Goal: Task Accomplishment & Management: Use online tool/utility

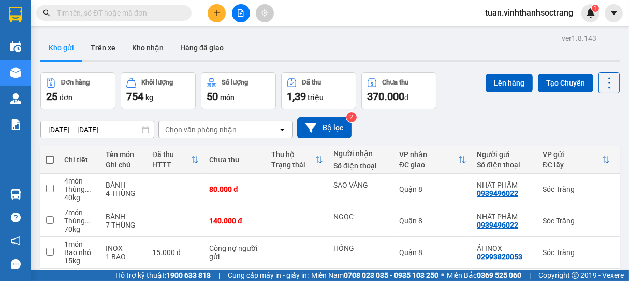
click at [148, 12] on input "text" at bounding box center [118, 12] width 122 height 11
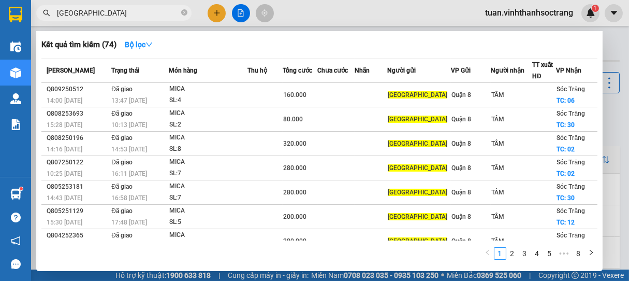
type input "[GEOGRAPHIC_DATA]"
click at [183, 18] on span at bounding box center [184, 12] width 6 height 11
click at [182, 12] on icon "close-circle" at bounding box center [184, 12] width 6 height 6
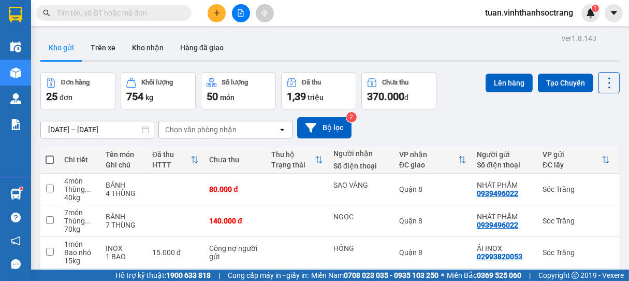
type input "D"
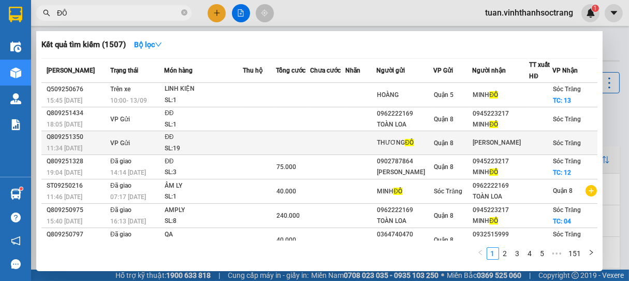
type input "ĐÔ"
click at [209, 144] on div "SL: 19" at bounding box center [204, 148] width 78 height 11
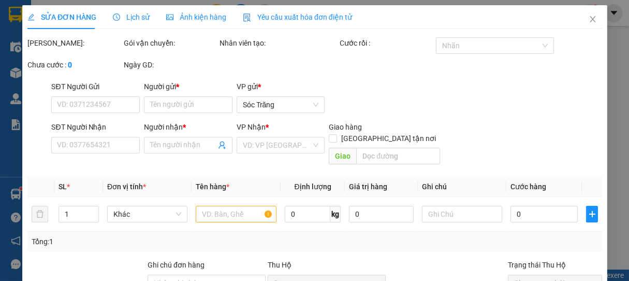
type input "THƯƠNG ĐÔ"
type input "[PERSON_NAME]"
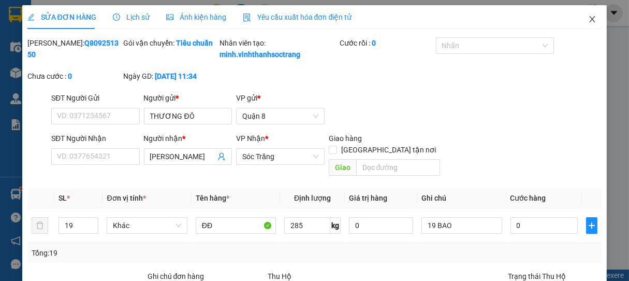
click at [588, 20] on icon "close" at bounding box center [592, 19] width 8 height 8
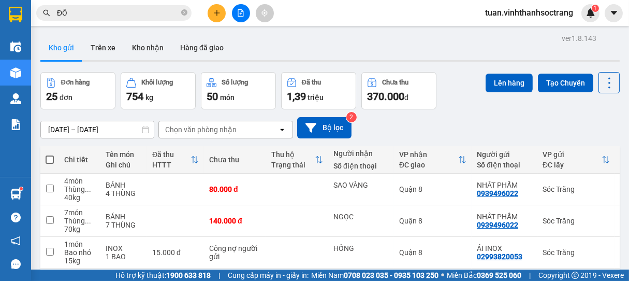
click at [169, 11] on input "ĐÔ" at bounding box center [118, 12] width 122 height 11
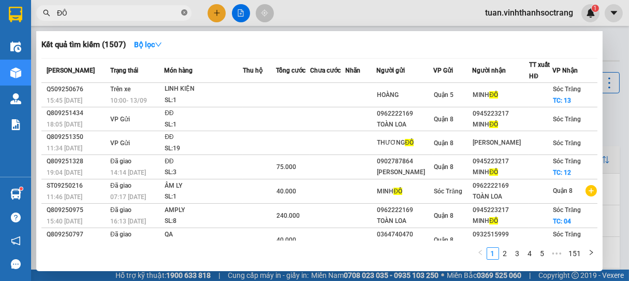
click at [182, 12] on icon "close-circle" at bounding box center [184, 12] width 6 height 6
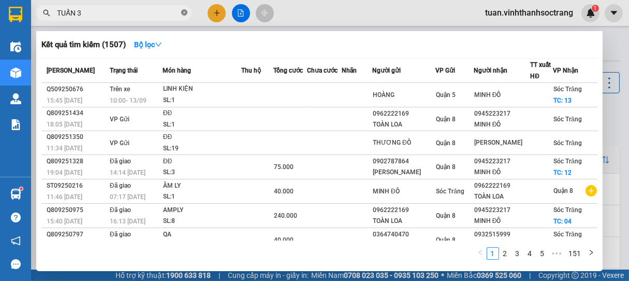
type input "TUẤN 30"
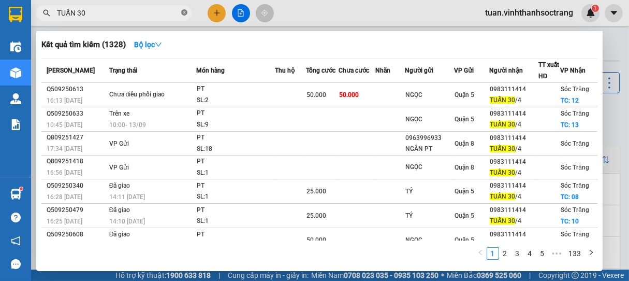
click at [182, 11] on icon "close-circle" at bounding box center [184, 12] width 6 height 6
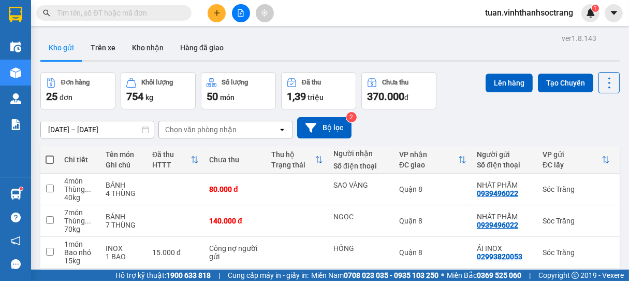
click at [145, 13] on input "text" at bounding box center [118, 12] width 122 height 11
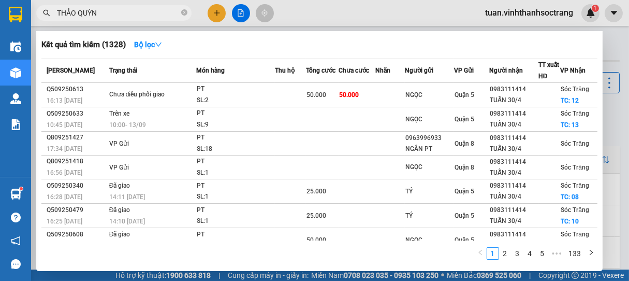
type input "[PERSON_NAME]"
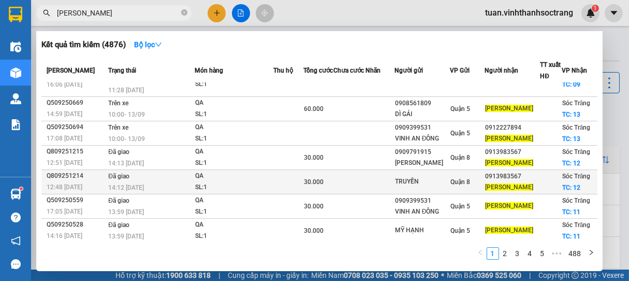
scroll to position [70, 0]
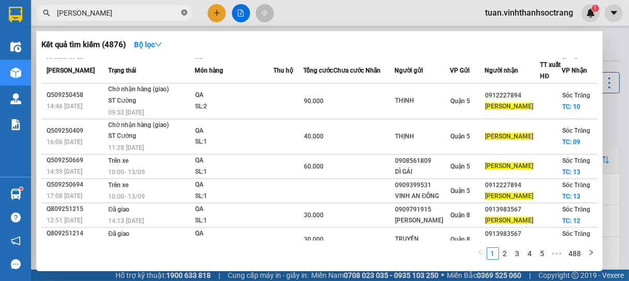
click at [187, 11] on icon "close-circle" at bounding box center [184, 12] width 6 height 6
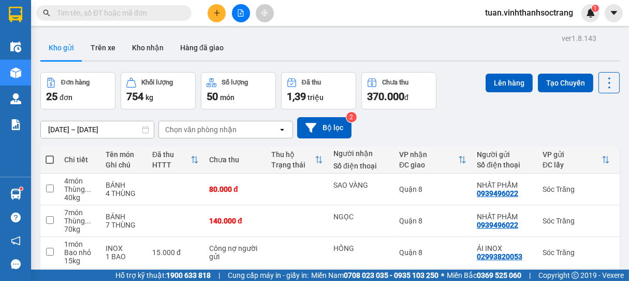
click at [163, 14] on input "text" at bounding box center [118, 12] width 122 height 11
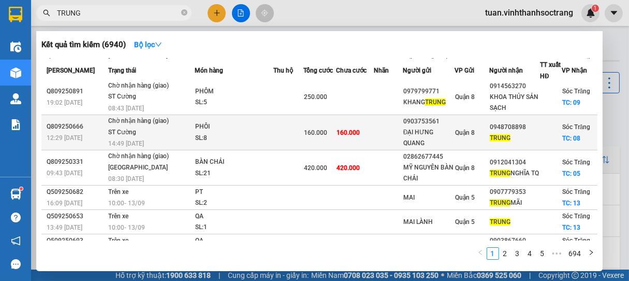
scroll to position [160, 0]
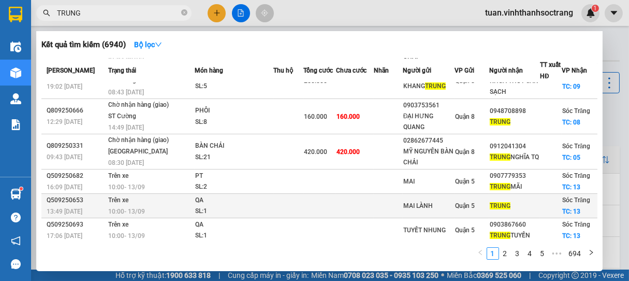
type input "TRUNG"
click at [224, 206] on div "SL: 1" at bounding box center [234, 211] width 78 height 11
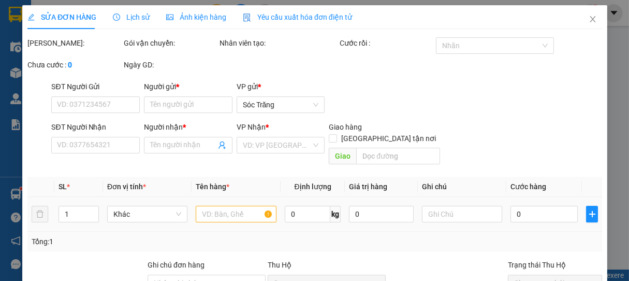
type input "MAI LÀNH"
type input "TRUNG"
checkbox input "true"
type input "13"
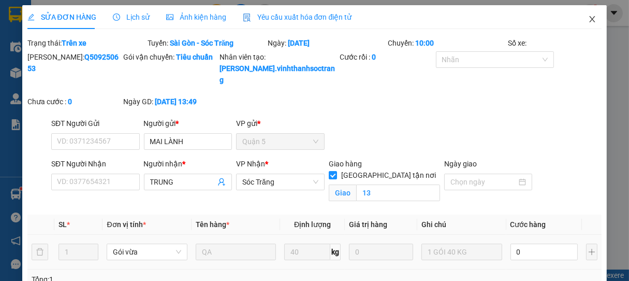
click at [588, 16] on icon "close" at bounding box center [592, 19] width 8 height 8
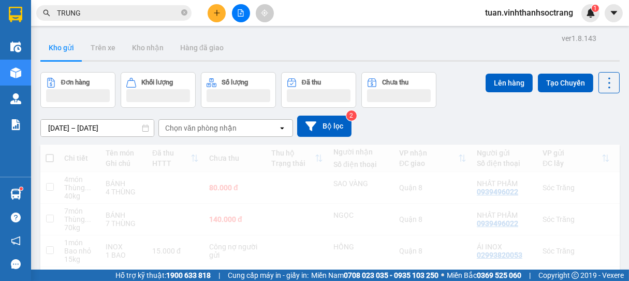
click at [112, 8] on input "TRUNG" at bounding box center [118, 12] width 122 height 11
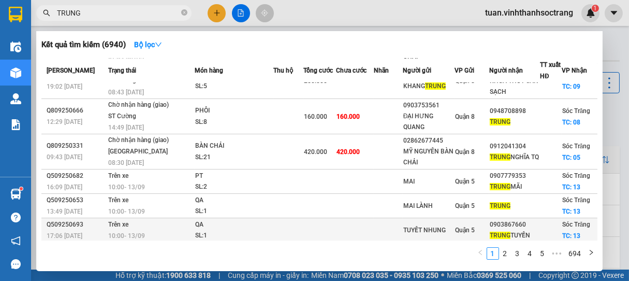
click at [231, 232] on div "SL: 1" at bounding box center [234, 235] width 78 height 11
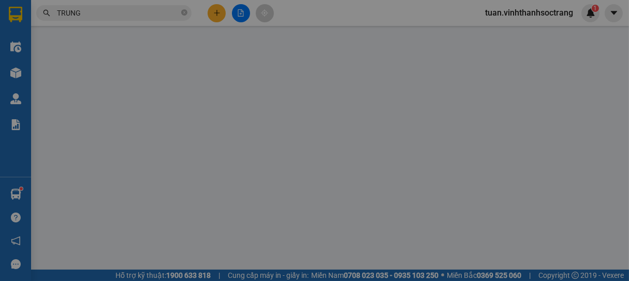
type input "TUYẾT NHUNG"
type input "0903867660"
type input "TRUNG TUYỀN"
checkbox input "true"
type input "13"
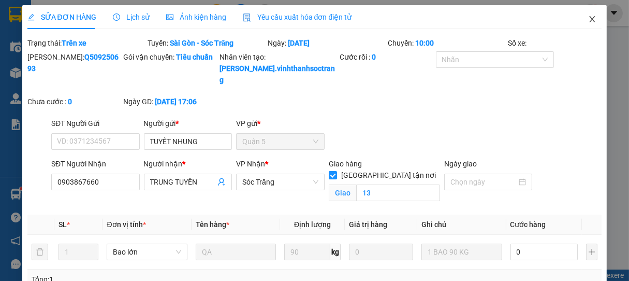
click at [590, 19] on icon "close" at bounding box center [593, 19] width 6 height 6
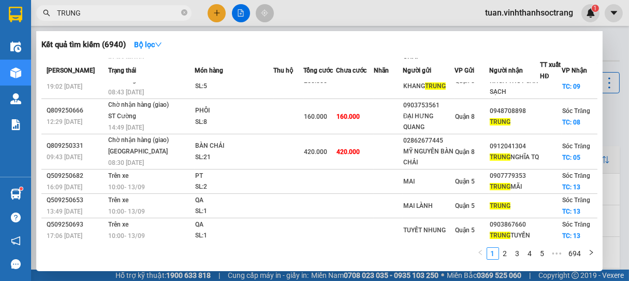
click at [132, 10] on input "TRUNG" at bounding box center [118, 12] width 122 height 11
click at [508, 253] on link "2" at bounding box center [505, 252] width 11 height 11
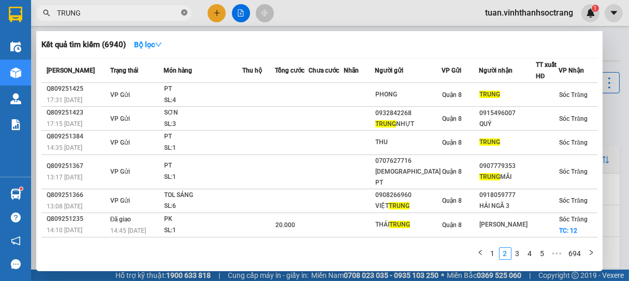
click at [182, 12] on icon "close-circle" at bounding box center [184, 12] width 6 height 6
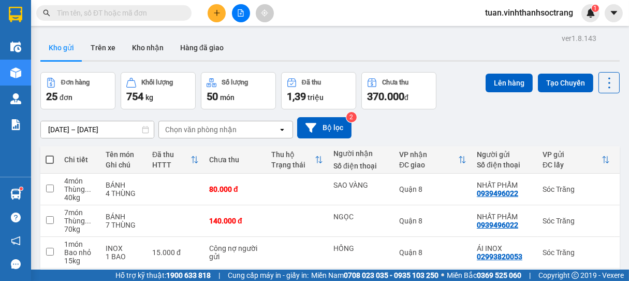
click at [113, 13] on input "text" at bounding box center [118, 12] width 122 height 11
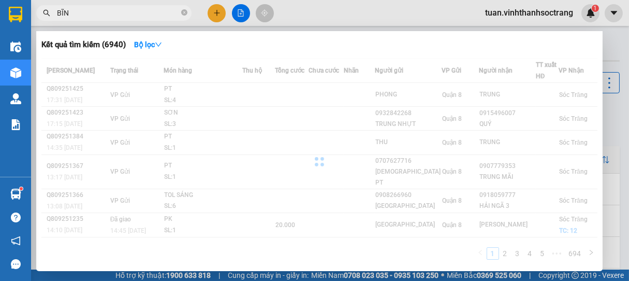
type input "BĨNH"
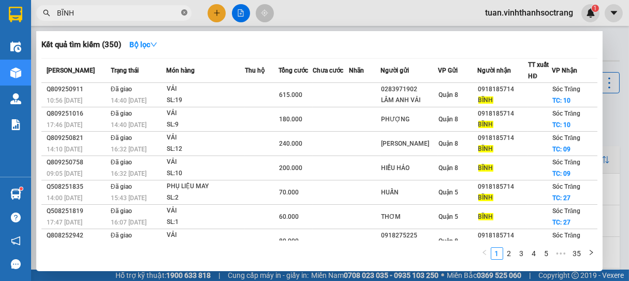
click at [184, 11] on icon "close-circle" at bounding box center [184, 12] width 6 height 6
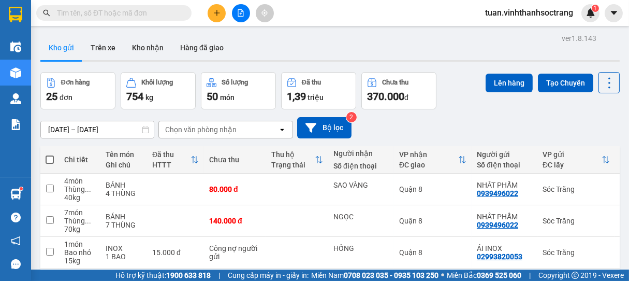
click at [133, 17] on input "text" at bounding box center [118, 12] width 122 height 11
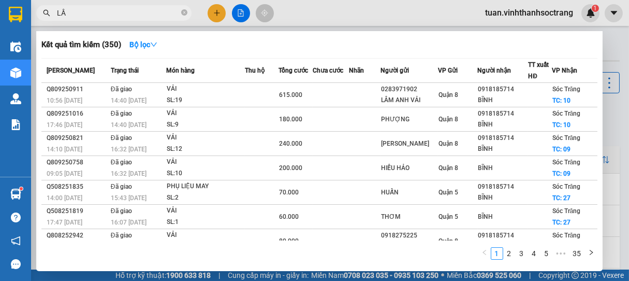
type input "LẦU"
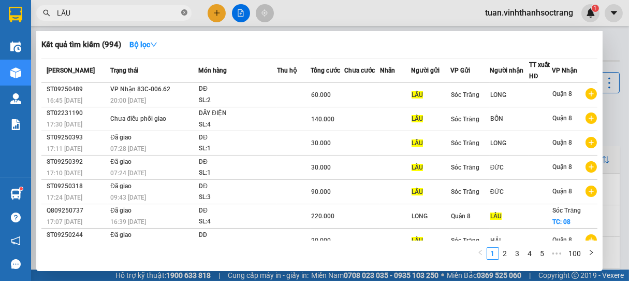
click at [185, 12] on icon "close-circle" at bounding box center [184, 12] width 6 height 6
type input "HẬU"
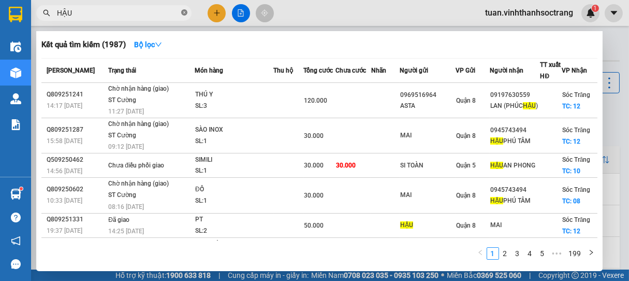
click at [182, 10] on icon "close-circle" at bounding box center [184, 12] width 6 height 6
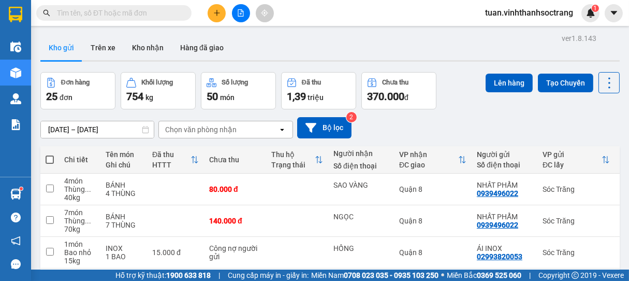
click at [150, 15] on input "text" at bounding box center [118, 12] width 122 height 11
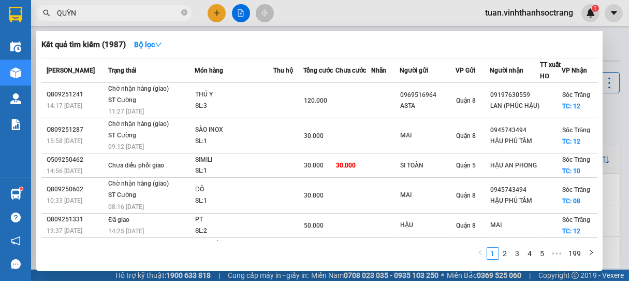
type input "QUỲNH"
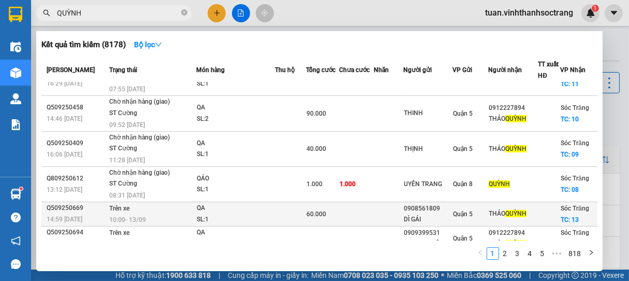
scroll to position [138, 0]
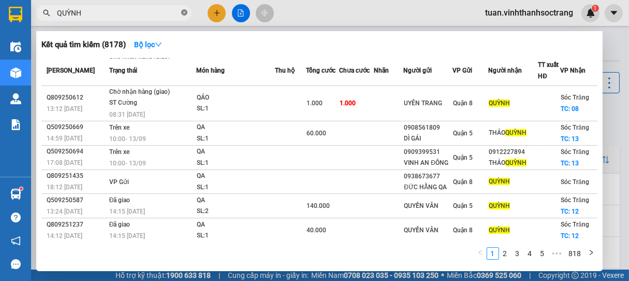
click at [183, 15] on icon "close-circle" at bounding box center [184, 12] width 6 height 6
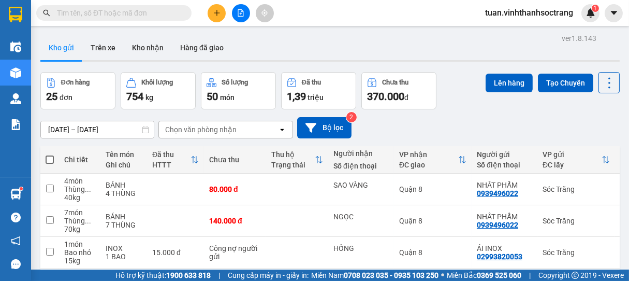
click at [155, 15] on input "text" at bounding box center [118, 12] width 122 height 11
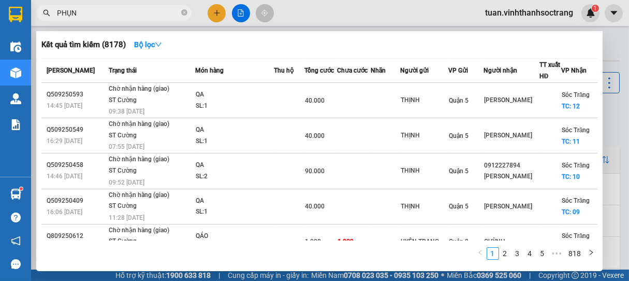
type input "PHỤNG"
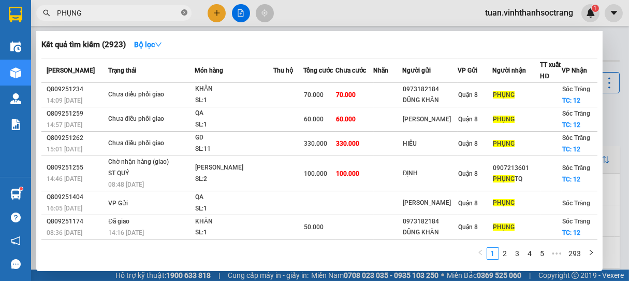
click at [187, 13] on icon "close-circle" at bounding box center [184, 12] width 6 height 6
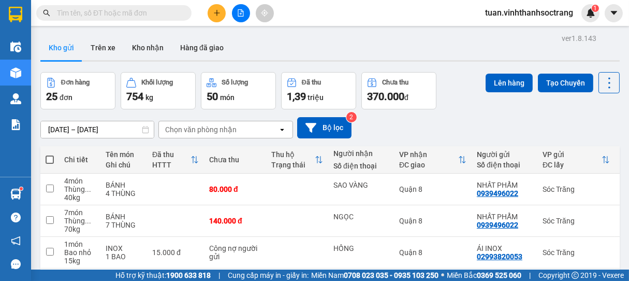
click at [162, 15] on input "text" at bounding box center [118, 12] width 122 height 11
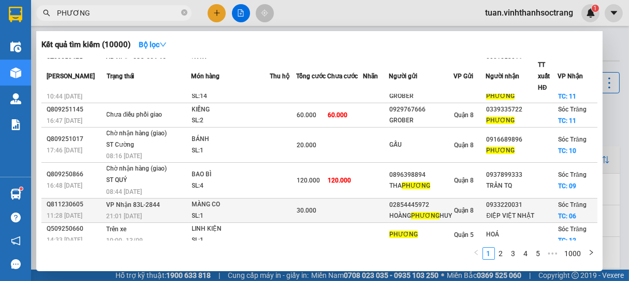
scroll to position [138, 0]
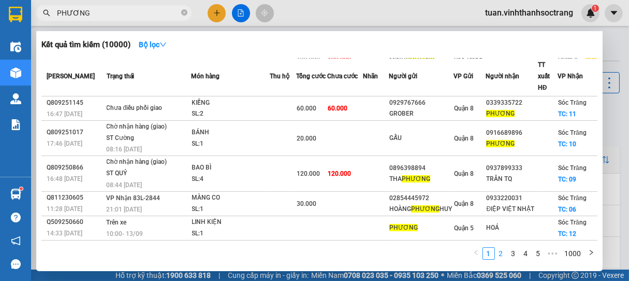
type input "PHƯƠNG"
click at [502, 251] on link "2" at bounding box center [500, 252] width 11 height 11
click at [514, 254] on link "3" at bounding box center [513, 252] width 11 height 11
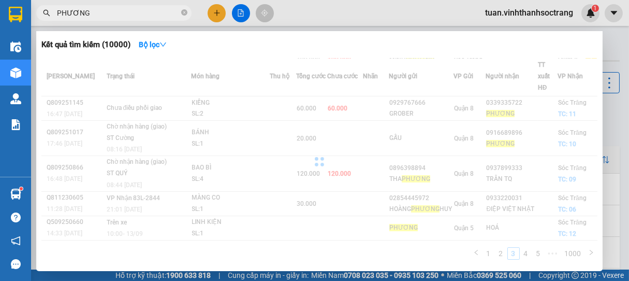
scroll to position [113, 0]
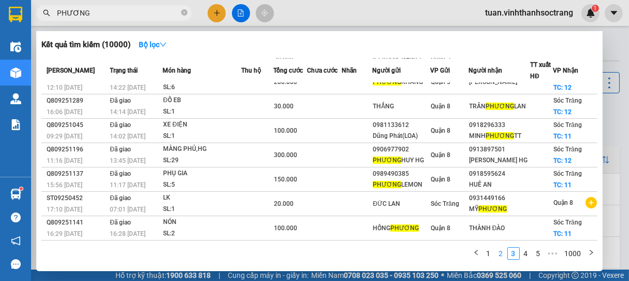
click at [501, 252] on link "2" at bounding box center [500, 252] width 11 height 11
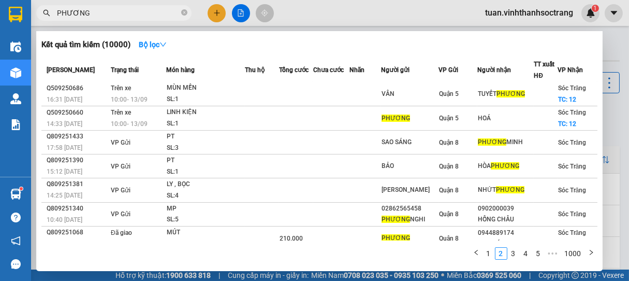
scroll to position [0, 0]
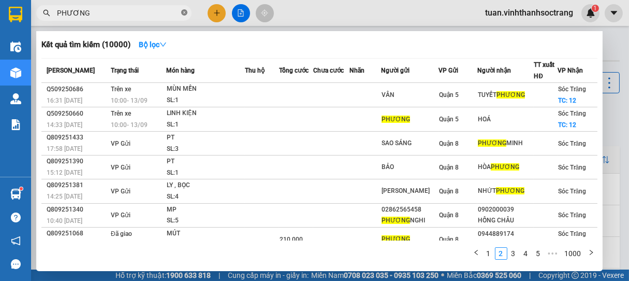
click at [185, 12] on icon "close-circle" at bounding box center [184, 12] width 6 height 6
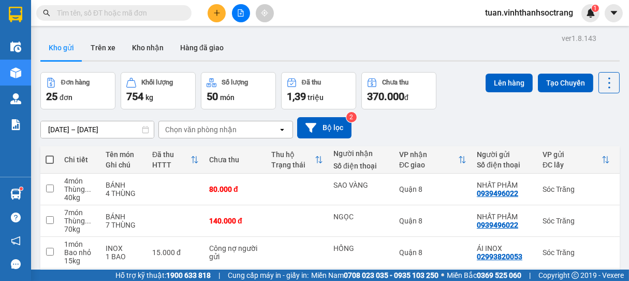
click at [157, 12] on input "text" at bounding box center [118, 12] width 122 height 11
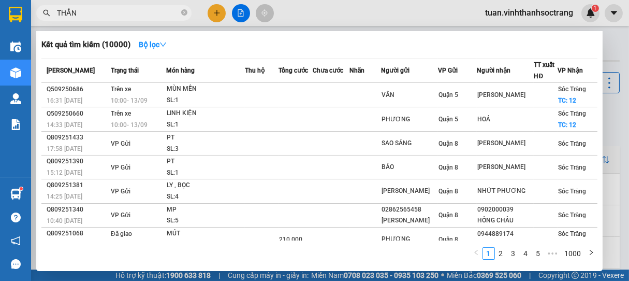
type input "THẮNG"
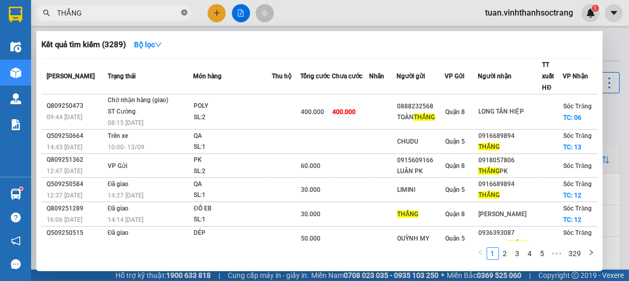
click at [185, 13] on icon "close-circle" at bounding box center [184, 12] width 6 height 6
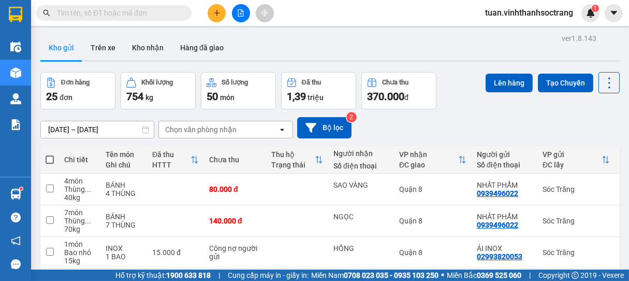
click at [152, 11] on input "text" at bounding box center [118, 12] width 122 height 11
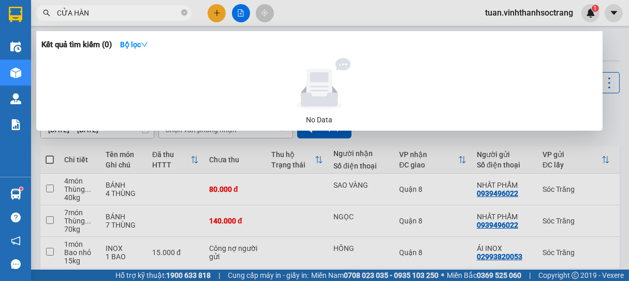
type input "CỬA HÀNG"
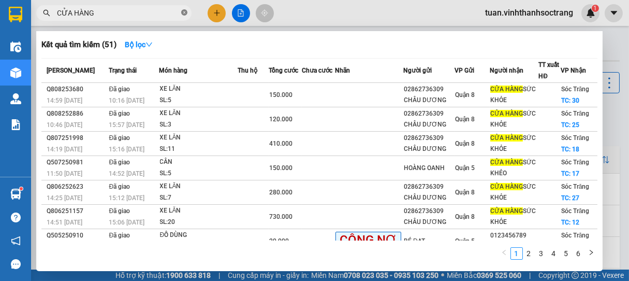
click at [184, 11] on icon "close-circle" at bounding box center [184, 12] width 6 height 6
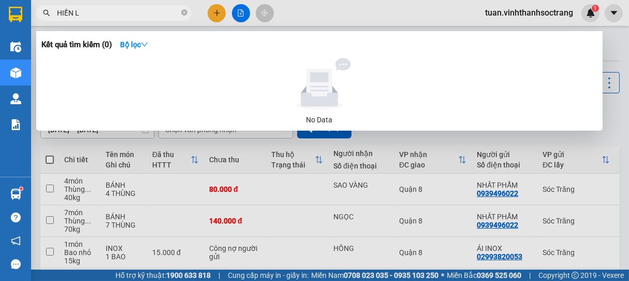
type input "HIỀN"
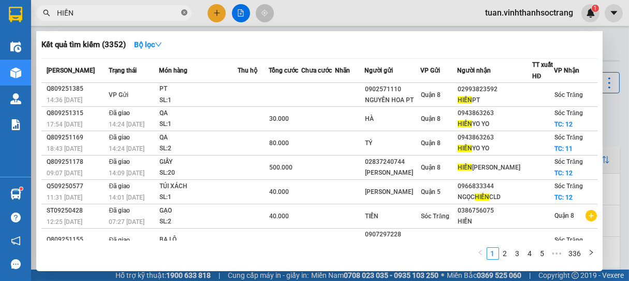
click at [185, 13] on icon "close-circle" at bounding box center [184, 12] width 6 height 6
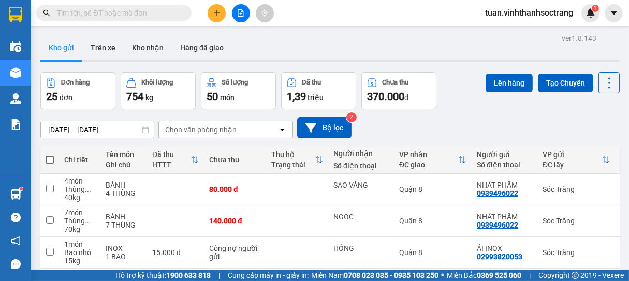
click at [160, 12] on input "text" at bounding box center [118, 12] width 122 height 11
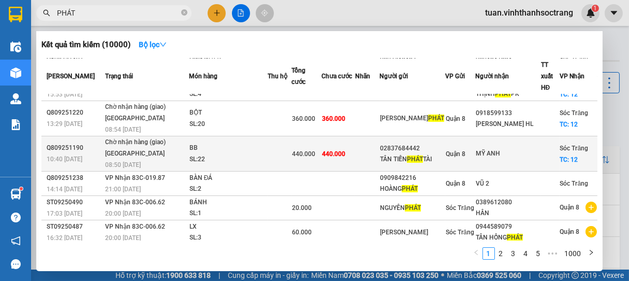
scroll to position [127, 0]
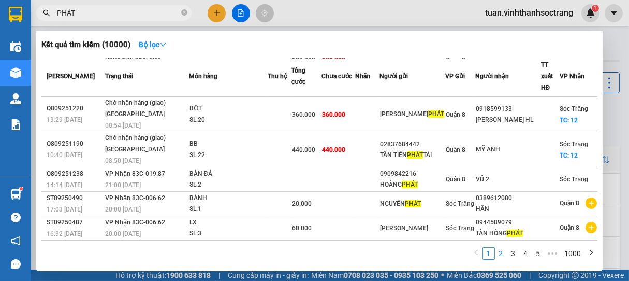
type input "PHÁT"
click at [503, 252] on link "2" at bounding box center [500, 252] width 11 height 11
click at [514, 252] on link "3" at bounding box center [513, 252] width 11 height 11
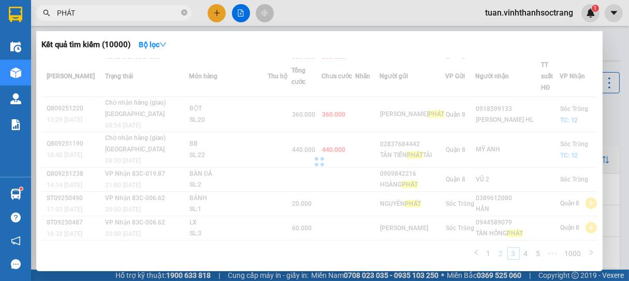
scroll to position [117, 0]
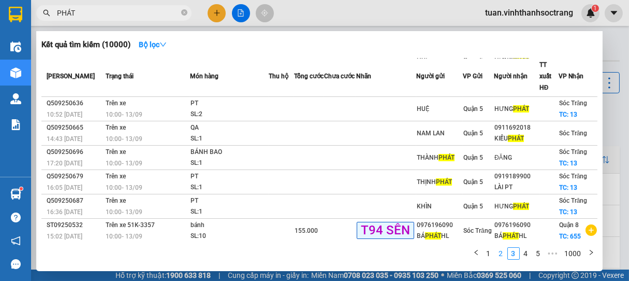
click at [501, 254] on link "2" at bounding box center [500, 252] width 11 height 11
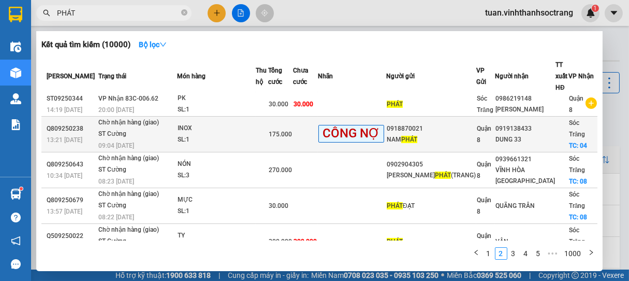
scroll to position [161, 0]
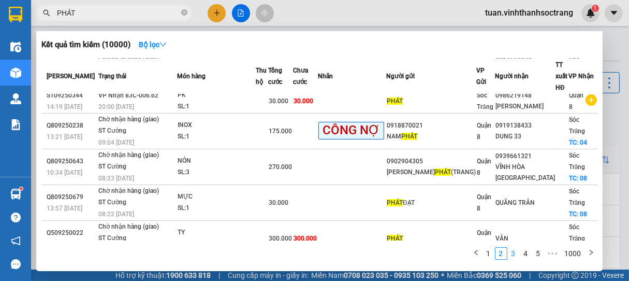
click at [511, 254] on link "3" at bounding box center [513, 252] width 11 height 11
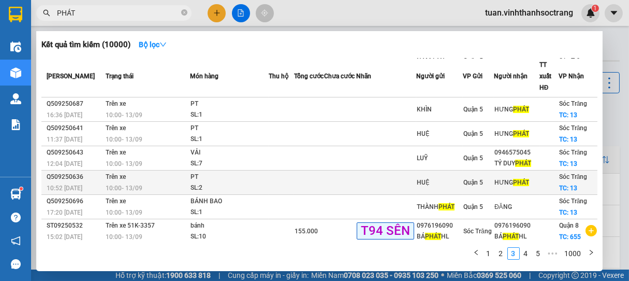
scroll to position [117, 0]
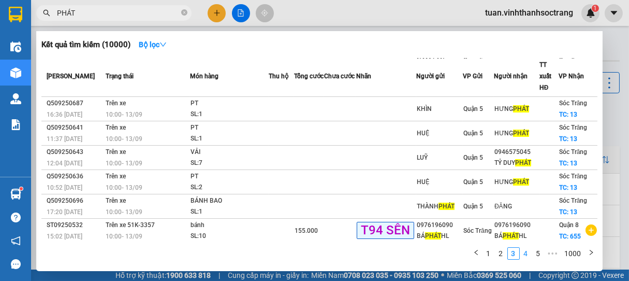
click at [530, 254] on link "4" at bounding box center [525, 252] width 11 height 11
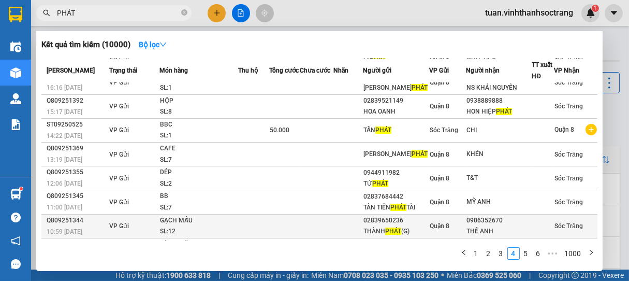
scroll to position [0, 0]
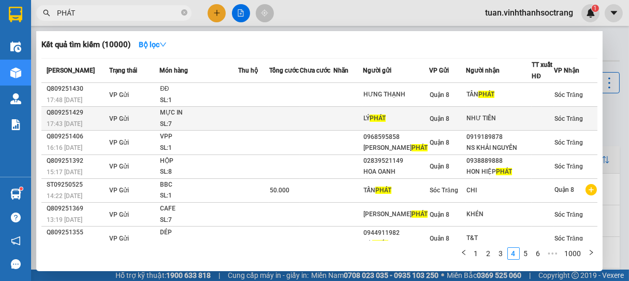
click at [235, 124] on div "SL: 7" at bounding box center [199, 124] width 78 height 11
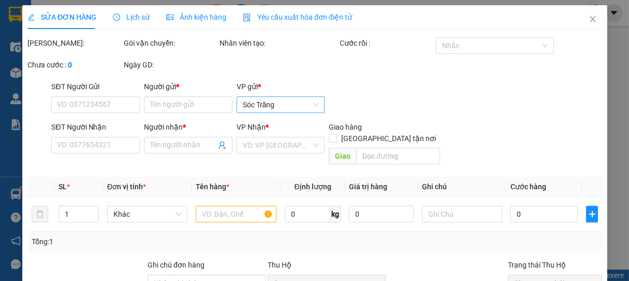
type input "[PERSON_NAME]"
type input "NHƯ TIÊN"
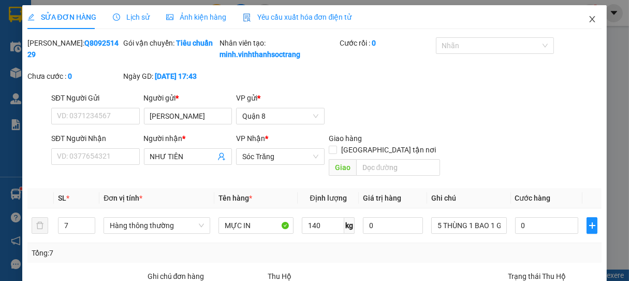
click at [588, 23] on icon "close" at bounding box center [592, 19] width 8 height 8
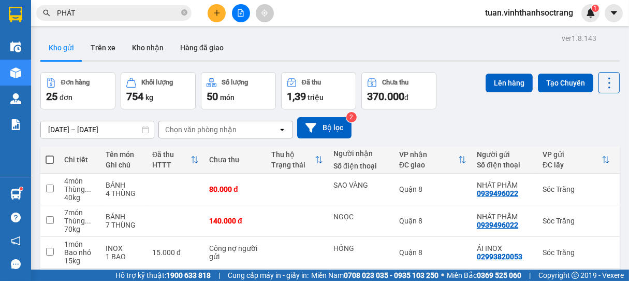
click at [119, 13] on input "PHÁT" at bounding box center [118, 12] width 122 height 11
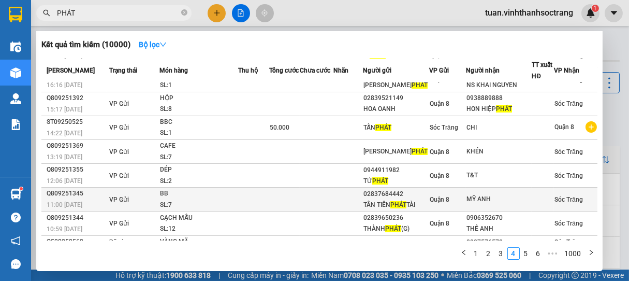
scroll to position [43, 0]
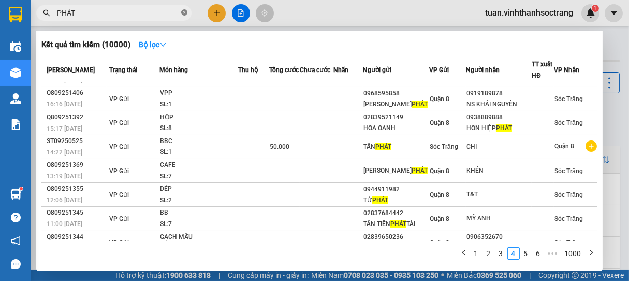
click at [184, 15] on icon "close-circle" at bounding box center [184, 12] width 6 height 6
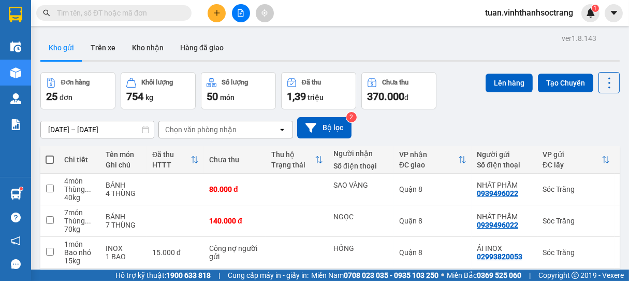
click at [153, 13] on input "text" at bounding box center [118, 12] width 122 height 11
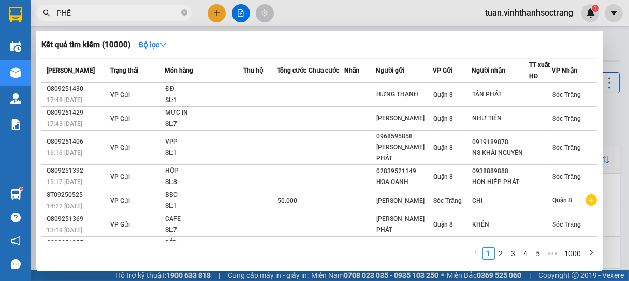
type input "PHẾN"
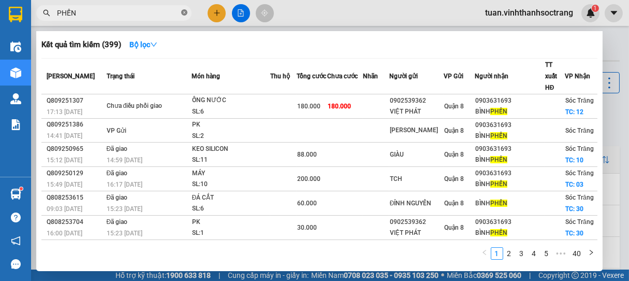
click at [183, 12] on icon "close-circle" at bounding box center [184, 12] width 6 height 6
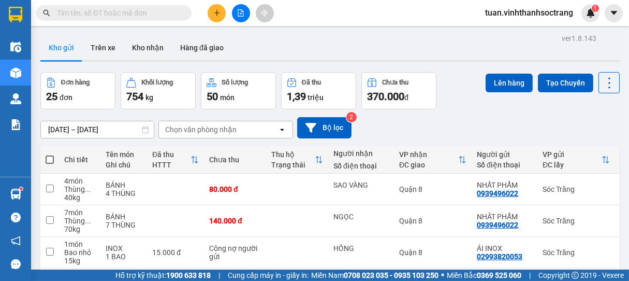
click at [160, 13] on input "text" at bounding box center [118, 12] width 122 height 11
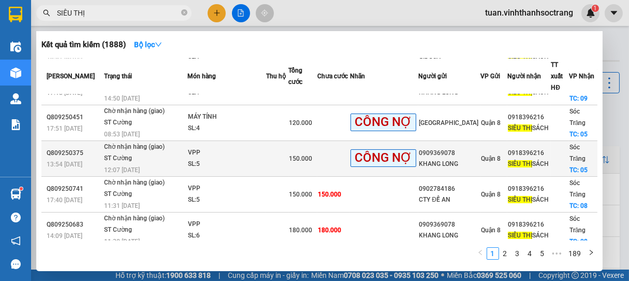
scroll to position [205, 0]
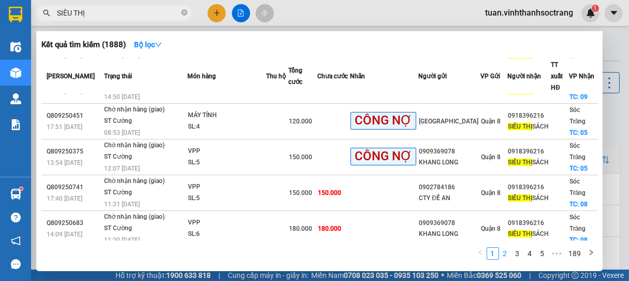
type input "SIÊU THỊ"
click at [502, 253] on link "2" at bounding box center [505, 252] width 11 height 11
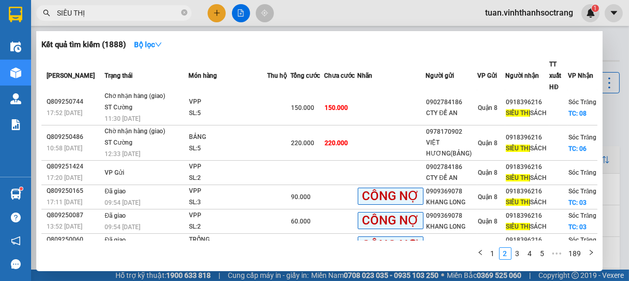
scroll to position [0, 0]
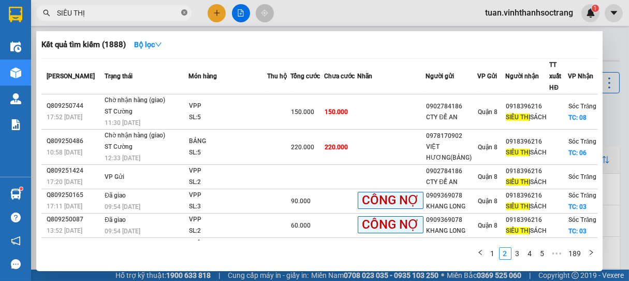
click at [182, 16] on span at bounding box center [184, 13] width 6 height 10
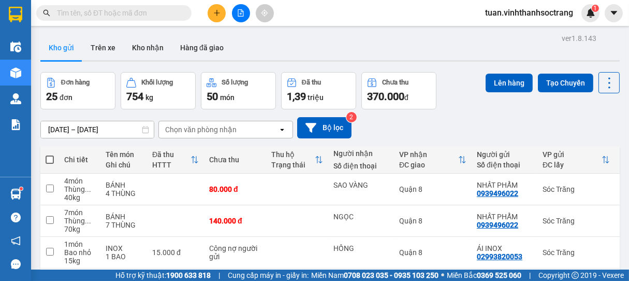
click at [152, 9] on input "text" at bounding box center [118, 12] width 122 height 11
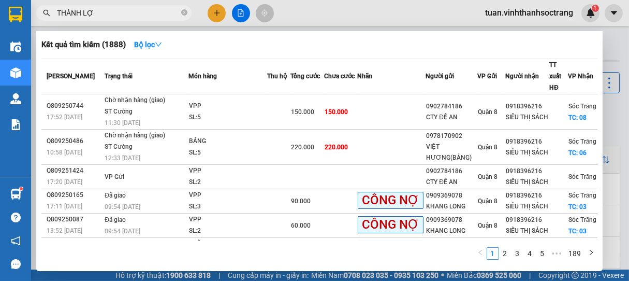
type input "THÀNH LỢI"
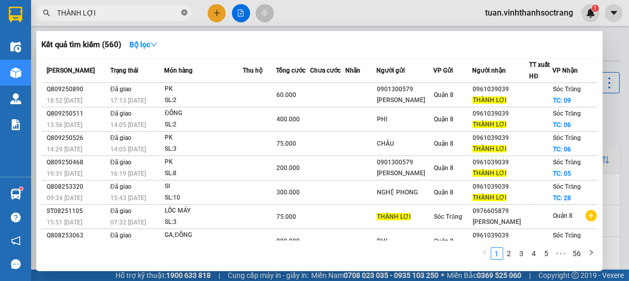
click at [185, 13] on icon "close-circle" at bounding box center [184, 12] width 6 height 6
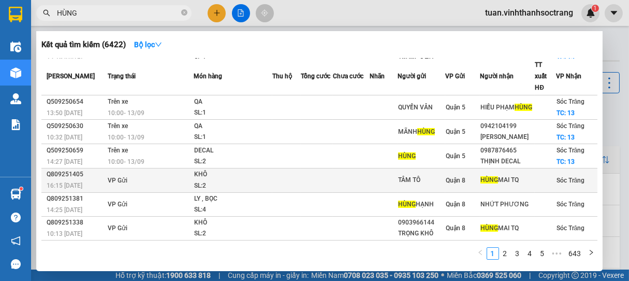
scroll to position [126, 0]
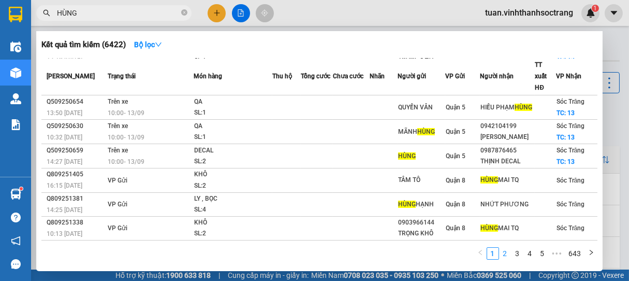
type input "HÙNG"
click at [505, 255] on link "2" at bounding box center [505, 252] width 11 height 11
click at [518, 251] on link "3" at bounding box center [517, 252] width 11 height 11
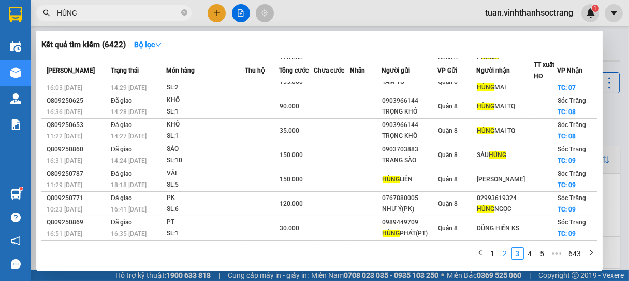
click at [504, 253] on link "2" at bounding box center [505, 252] width 11 height 11
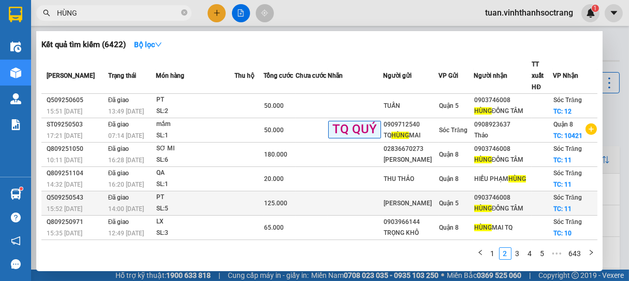
scroll to position [0, 0]
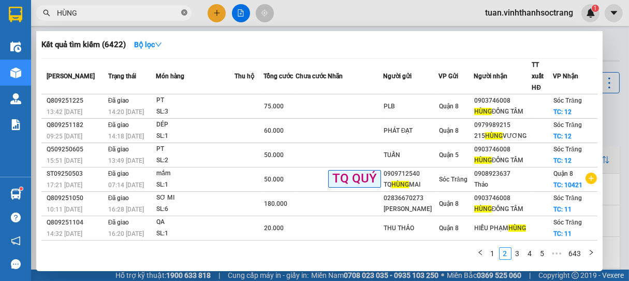
click at [182, 15] on icon "close-circle" at bounding box center [184, 12] width 6 height 6
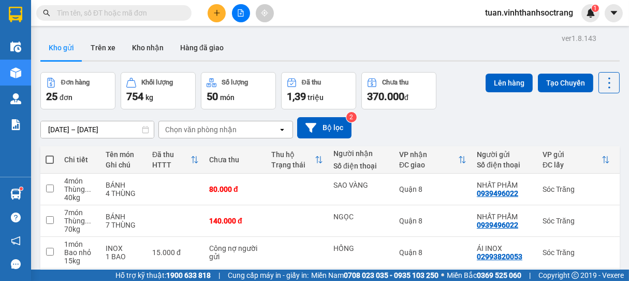
click at [163, 7] on input "text" at bounding box center [118, 12] width 122 height 11
type input "D"
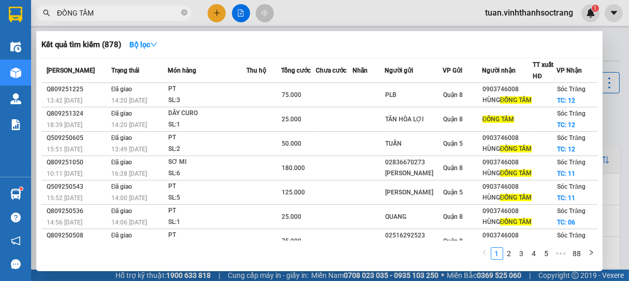
type input "ĐỒNG TÂM"
click at [188, 12] on span "ĐỒNG TÂM" at bounding box center [113, 13] width 155 height 16
click at [183, 16] on span at bounding box center [184, 13] width 6 height 10
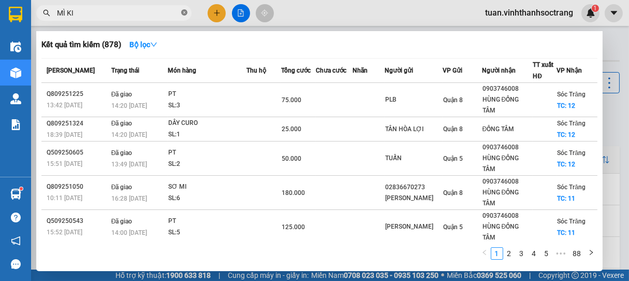
type input "MÌ [PERSON_NAME]"
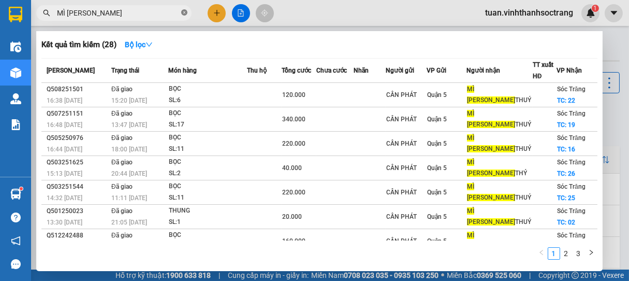
click at [185, 17] on span at bounding box center [184, 13] width 6 height 10
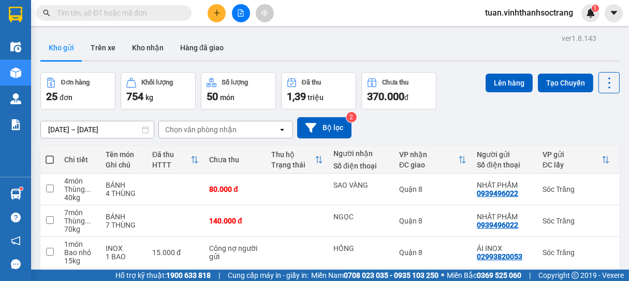
click at [167, 12] on input "text" at bounding box center [118, 12] width 122 height 11
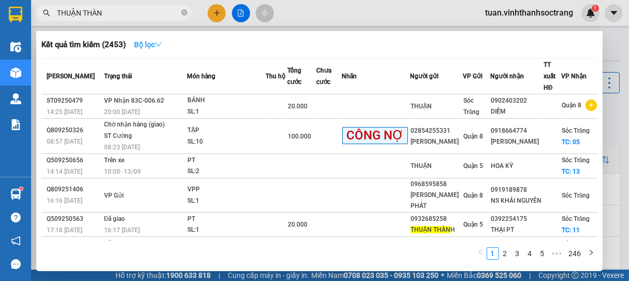
type input "THUẬN THÀNH"
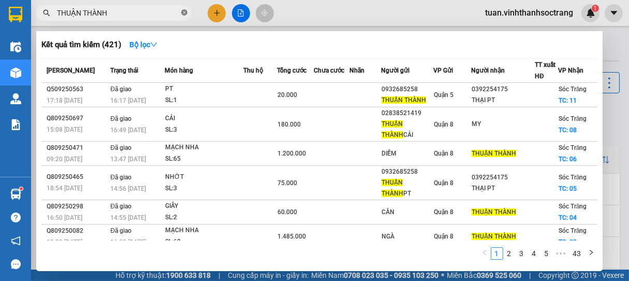
click at [182, 13] on icon "close-circle" at bounding box center [184, 12] width 6 height 6
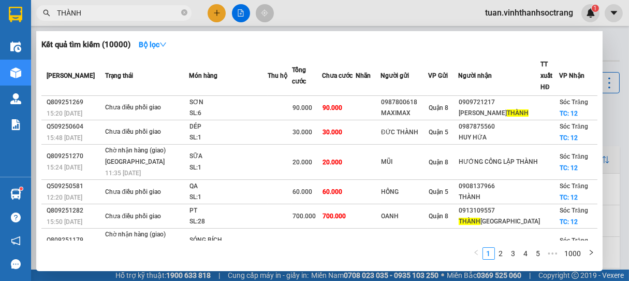
scroll to position [91, 0]
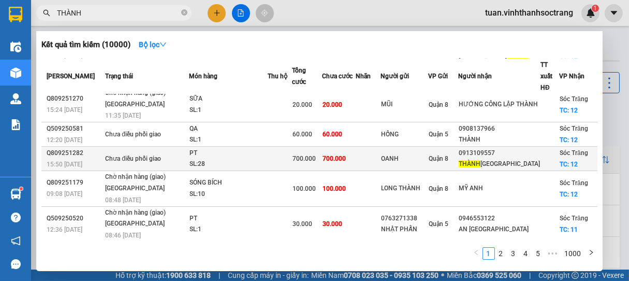
type input "THÀNH"
click at [284, 168] on td at bounding box center [280, 159] width 24 height 24
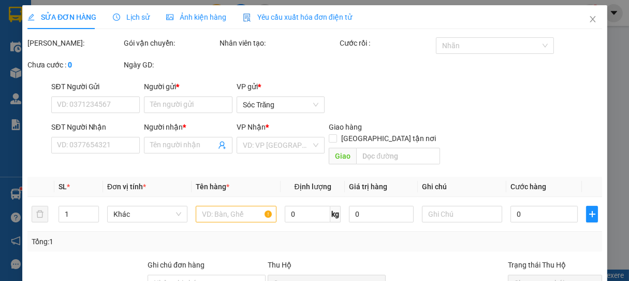
type input "OANH"
type input "0913109557"
type input "THÀNH [GEOGRAPHIC_DATA]"
checkbox input "true"
type input "12"
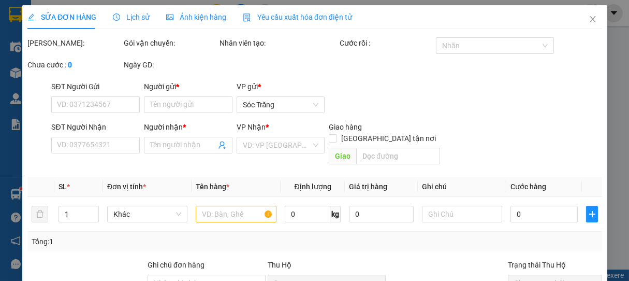
type input "rớt hàng"
type input "700.000"
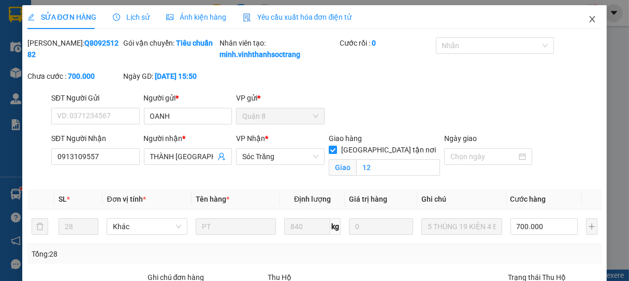
click at [588, 19] on icon "close" at bounding box center [592, 19] width 8 height 8
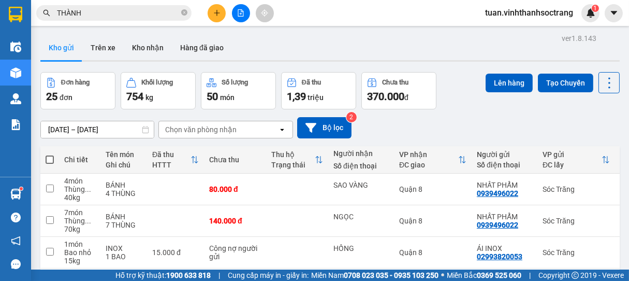
click at [133, 12] on input "THÀNH" at bounding box center [118, 12] width 122 height 11
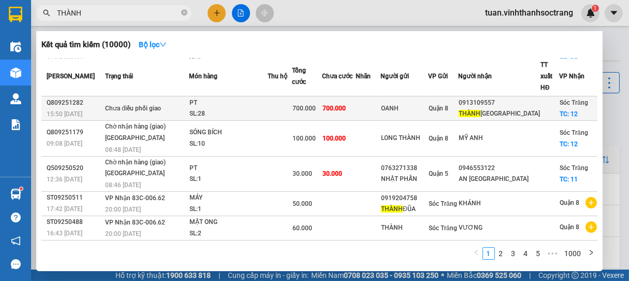
scroll to position [149, 0]
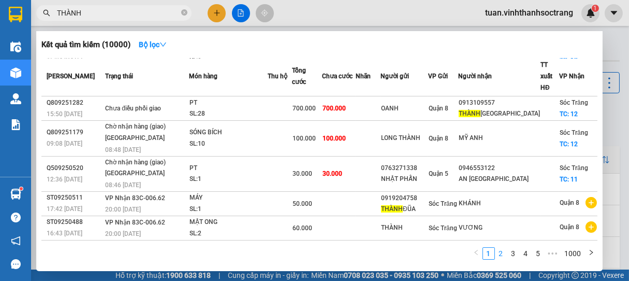
click at [503, 252] on link "2" at bounding box center [500, 252] width 11 height 11
click at [514, 253] on link "3" at bounding box center [513, 252] width 11 height 11
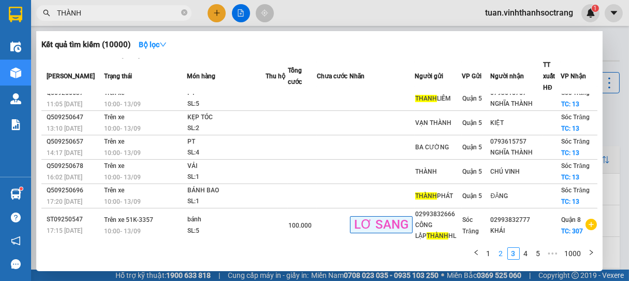
click at [498, 254] on link "2" at bounding box center [500, 252] width 11 height 11
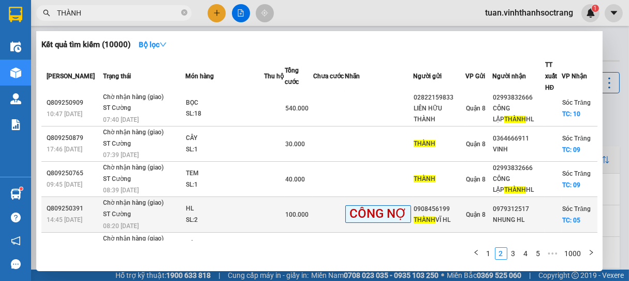
scroll to position [203, 0]
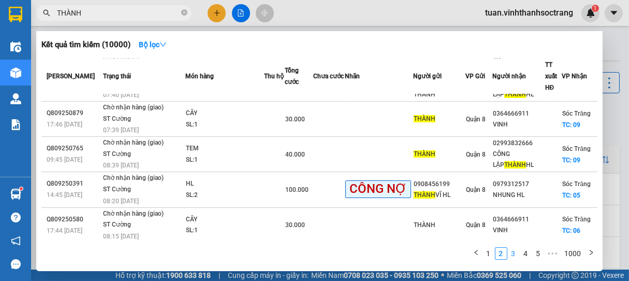
click at [516, 250] on link "3" at bounding box center [513, 252] width 11 height 11
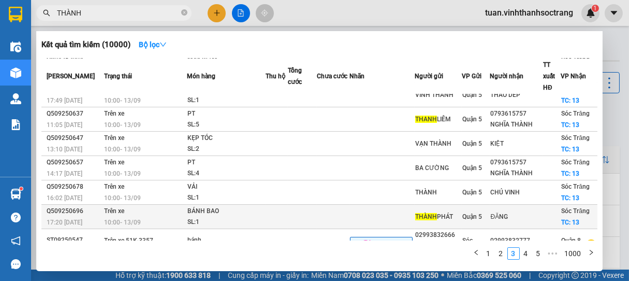
scroll to position [136, 0]
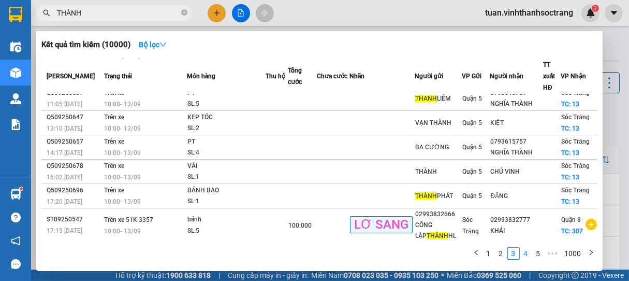
click at [524, 253] on link "4" at bounding box center [525, 252] width 11 height 11
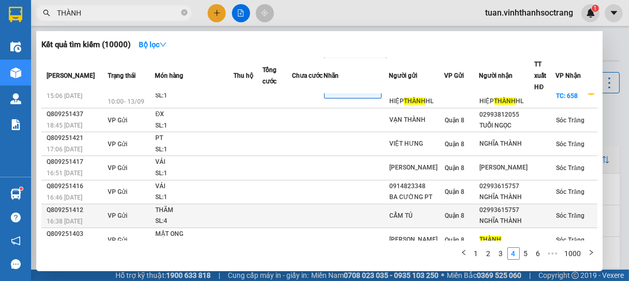
scroll to position [111, 0]
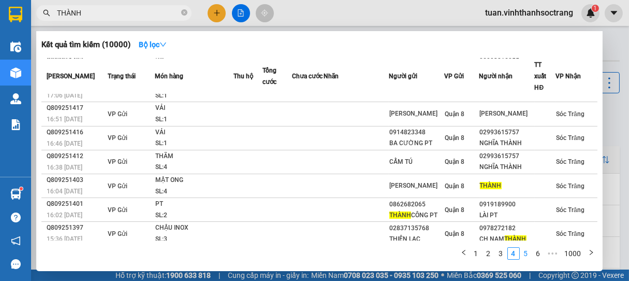
click at [525, 251] on link "5" at bounding box center [525, 252] width 11 height 11
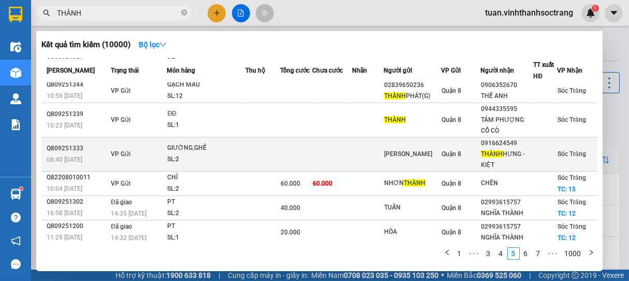
scroll to position [112, 0]
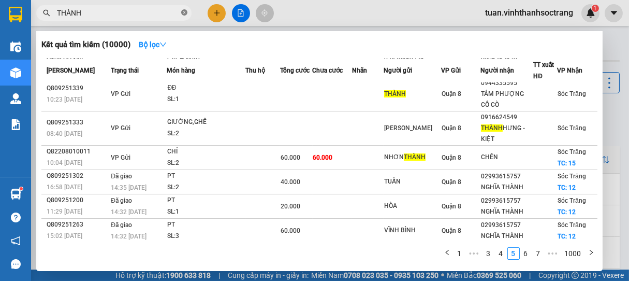
click at [185, 13] on icon "close-circle" at bounding box center [184, 12] width 6 height 6
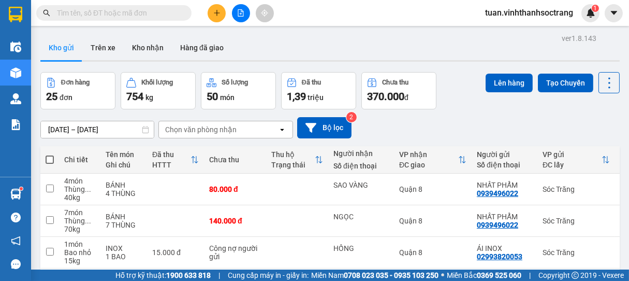
click at [164, 12] on input "text" at bounding box center [118, 12] width 122 height 11
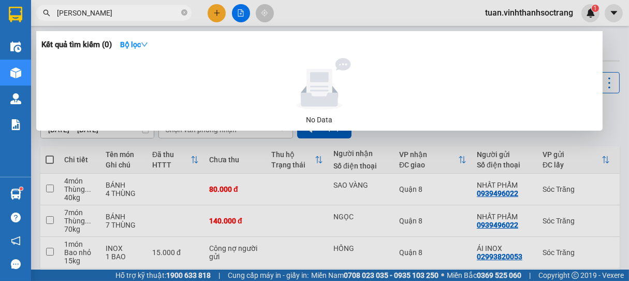
type input "[PERSON_NAME]"
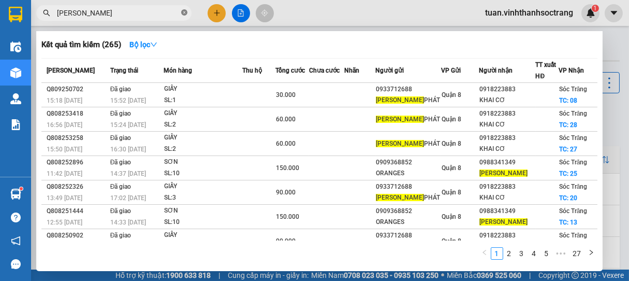
click at [181, 13] on icon "close-circle" at bounding box center [184, 12] width 6 height 6
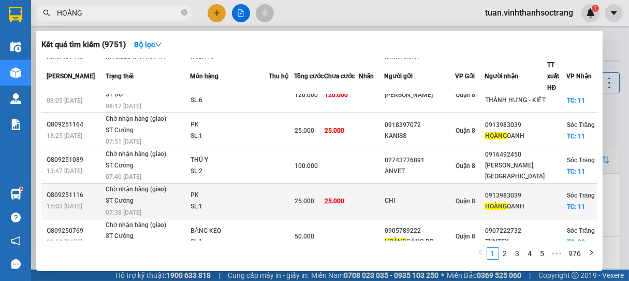
scroll to position [182, 0]
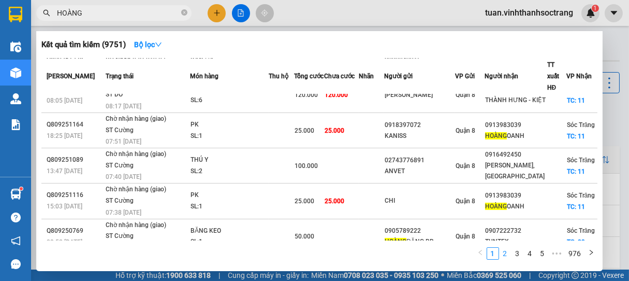
type input "HOÀNG"
click at [505, 251] on link "2" at bounding box center [505, 252] width 11 height 11
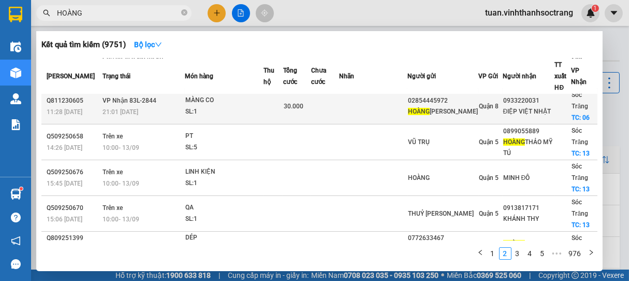
scroll to position [168, 0]
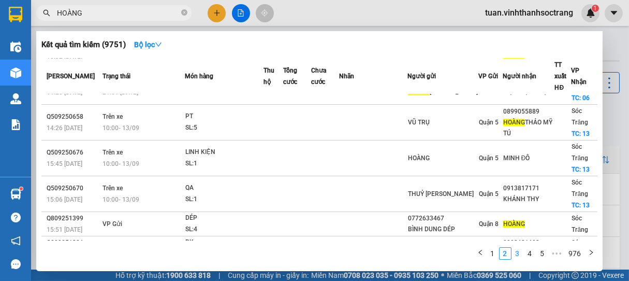
click at [517, 254] on link "3" at bounding box center [517, 252] width 11 height 11
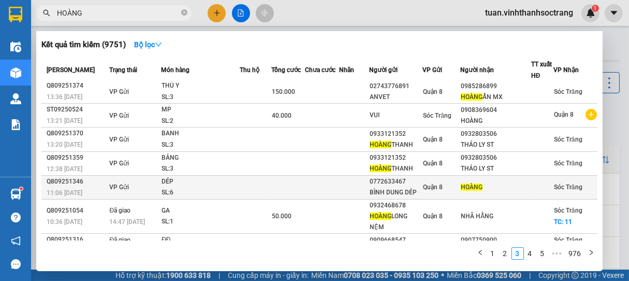
scroll to position [0, 0]
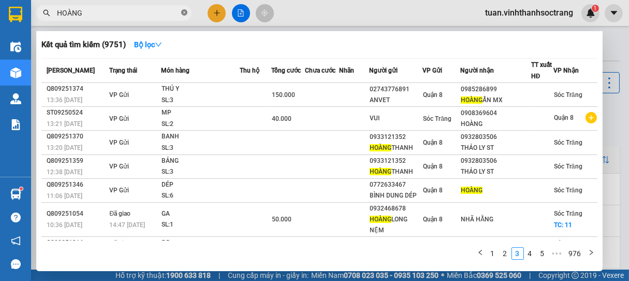
click at [185, 12] on icon "close-circle" at bounding box center [184, 12] width 6 height 6
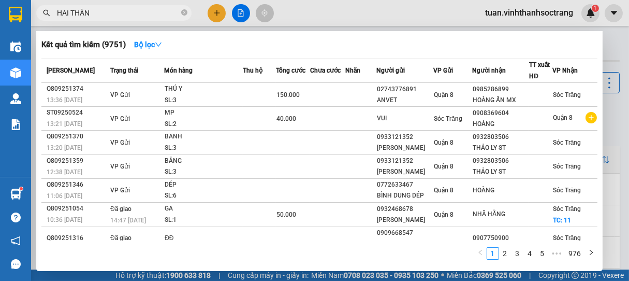
type input "HAI THÀNH"
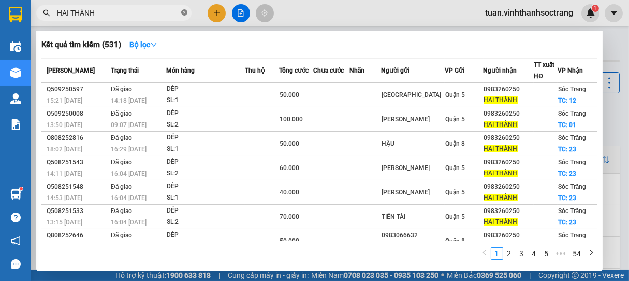
click at [185, 13] on icon "close-circle" at bounding box center [184, 12] width 6 height 6
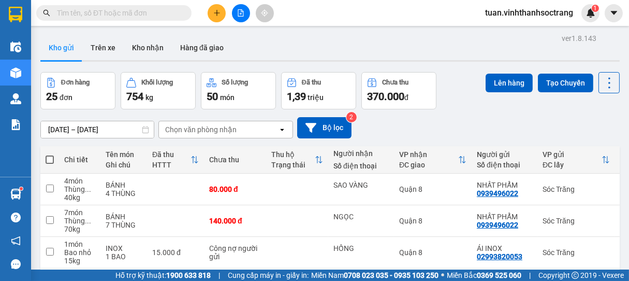
click at [115, 13] on input "text" at bounding box center [118, 12] width 122 height 11
type input "D"
type input "ĐA"
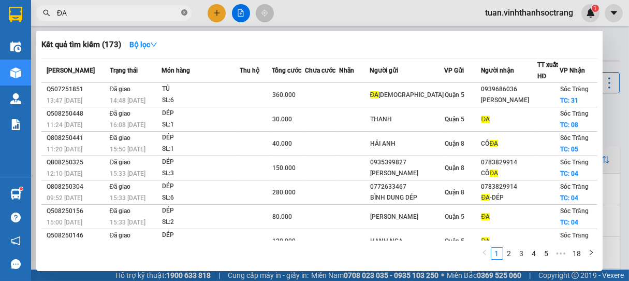
click at [183, 14] on icon "close-circle" at bounding box center [184, 12] width 6 height 6
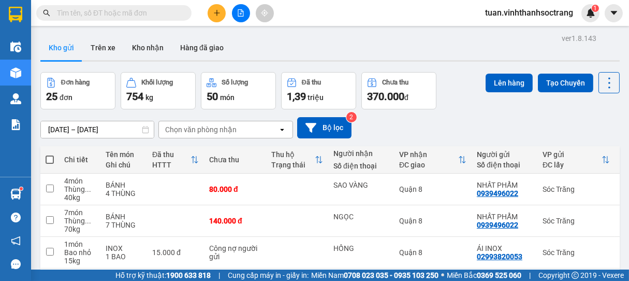
click at [149, 17] on input "text" at bounding box center [118, 12] width 122 height 11
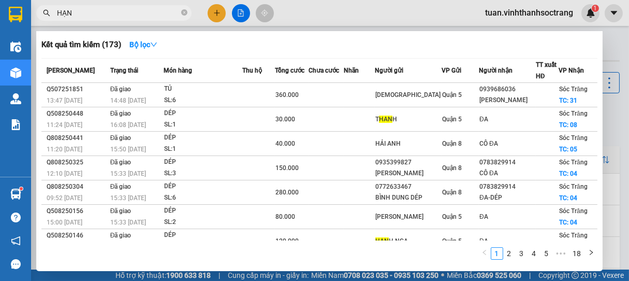
type input "HẠNH"
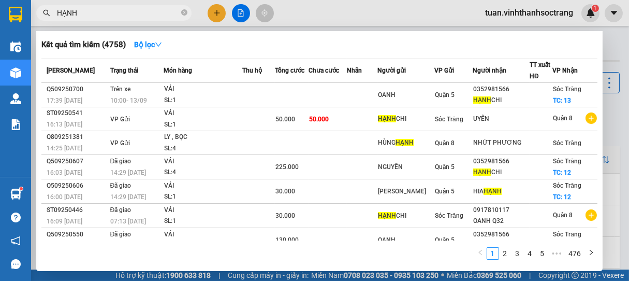
click at [185, 13] on icon "close-circle" at bounding box center [184, 12] width 6 height 6
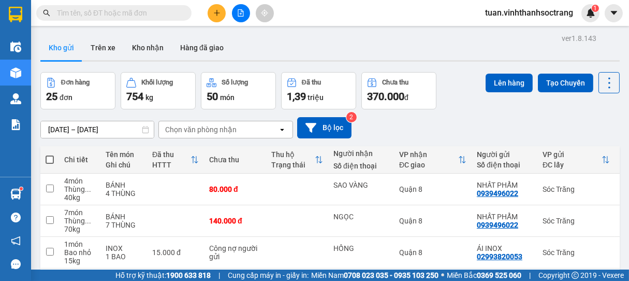
click at [147, 18] on input "text" at bounding box center [118, 12] width 122 height 11
click at [549, 85] on button "Tạo Chuyến" at bounding box center [565, 83] width 55 height 19
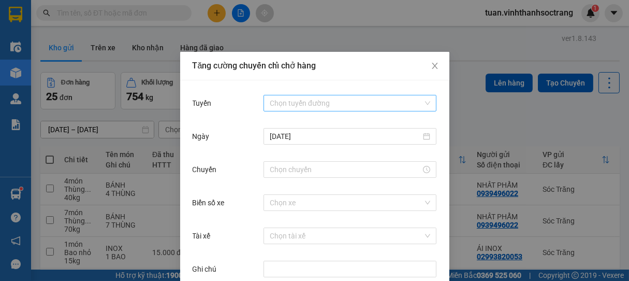
click at [292, 99] on input "Tuyến" at bounding box center [346, 103] width 153 height 16
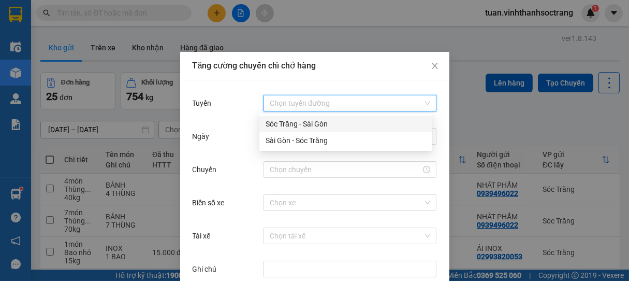
click at [294, 124] on div "Sóc Trăng - Sài Gòn" at bounding box center [346, 123] width 160 height 11
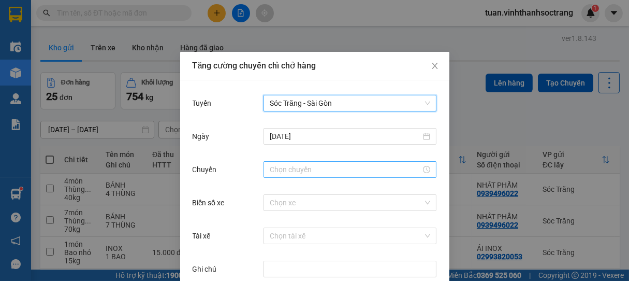
click at [286, 167] on input "Chuyến" at bounding box center [345, 169] width 151 height 11
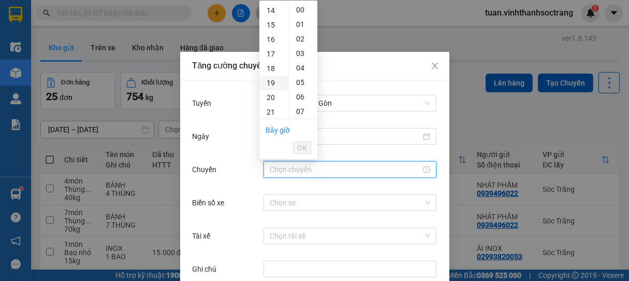
click at [273, 84] on div "19" at bounding box center [273, 83] width 29 height 14
type input "19:00"
click at [302, 145] on span "OK" at bounding box center [302, 147] width 10 height 11
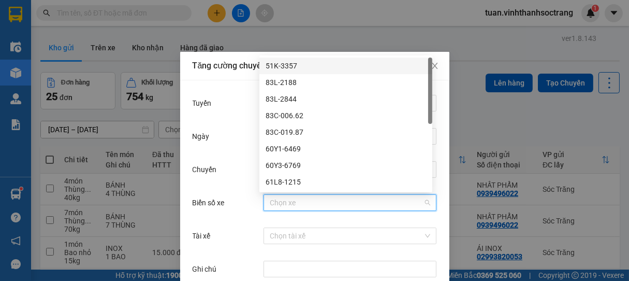
click at [287, 204] on input "Biển số xe" at bounding box center [346, 203] width 153 height 16
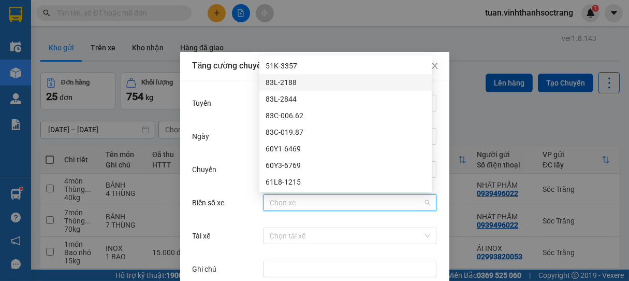
click at [286, 84] on div "83L-2188" at bounding box center [346, 82] width 160 height 11
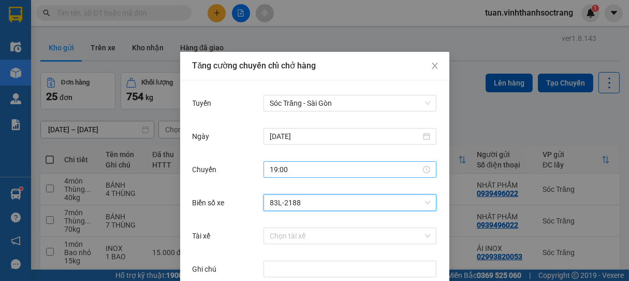
scroll to position [52, 0]
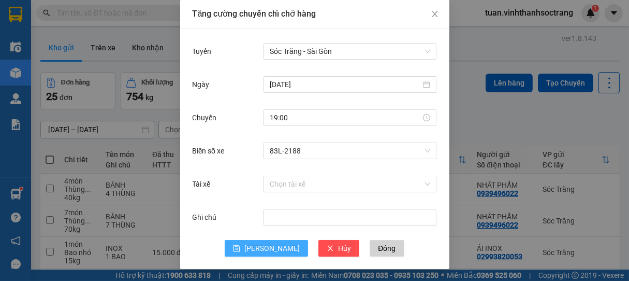
click at [261, 252] on button "[PERSON_NAME]" at bounding box center [266, 248] width 83 height 17
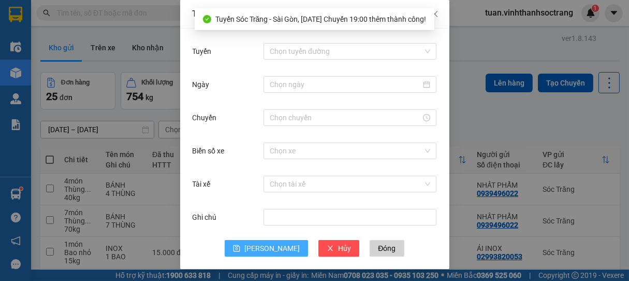
scroll to position [0, 0]
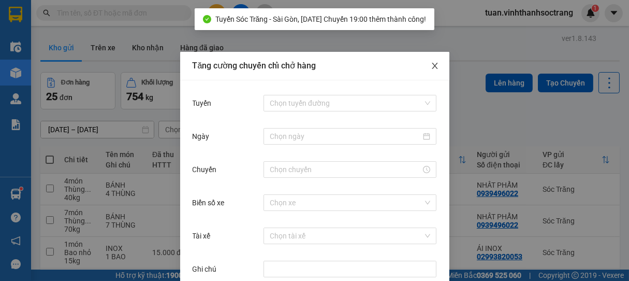
click at [433, 67] on icon "close" at bounding box center [435, 66] width 8 height 8
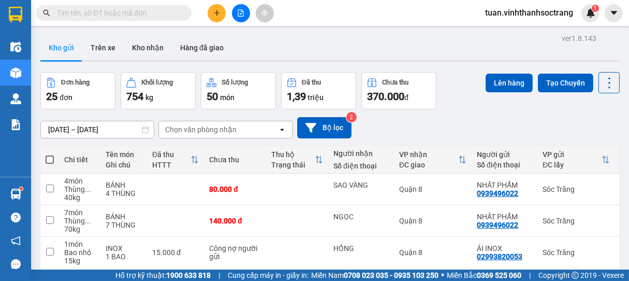
click at [51, 159] on span at bounding box center [50, 159] width 8 height 8
click at [50, 154] on input "checkbox" at bounding box center [50, 154] width 0 height 0
checkbox input "true"
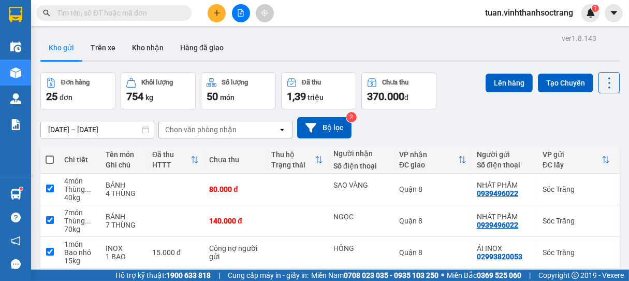
checkbox input "true"
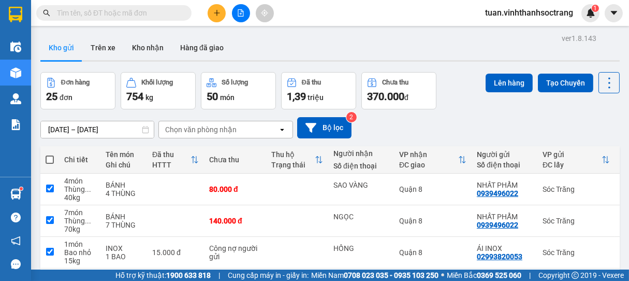
checkbox input "true"
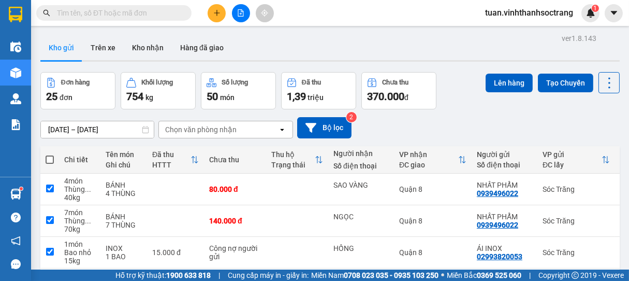
checkbox input "true"
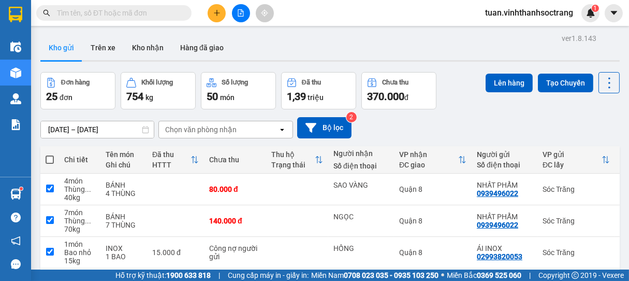
checkbox input "true"
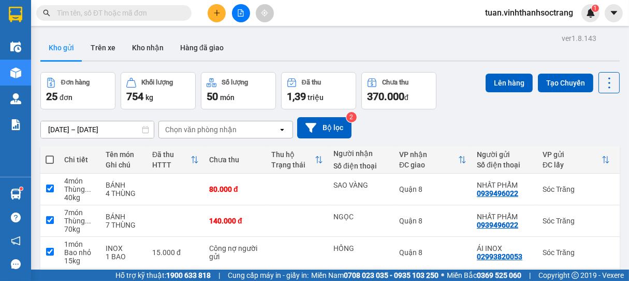
checkbox input "true"
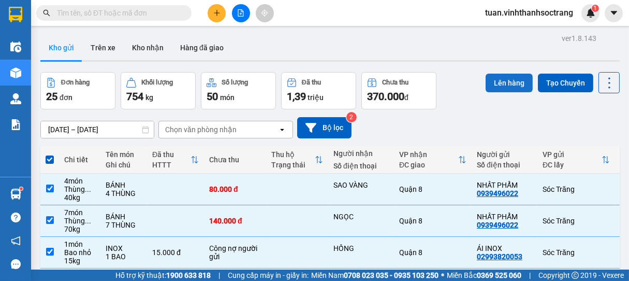
click at [505, 88] on button "Lên hàng" at bounding box center [509, 83] width 47 height 19
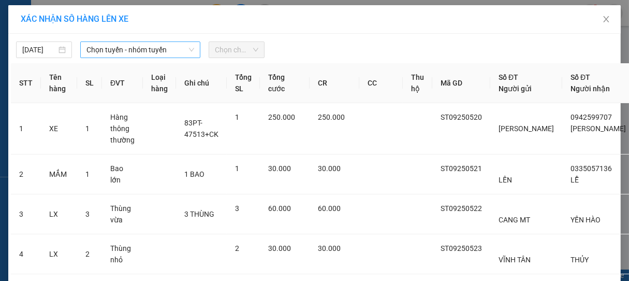
click at [133, 53] on span "Chọn tuyến - nhóm tuyến" at bounding box center [140, 50] width 108 height 16
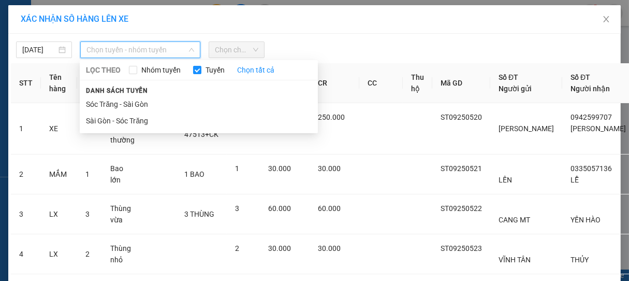
click at [124, 100] on li "Sóc Trăng - Sài Gòn" at bounding box center [199, 104] width 238 height 17
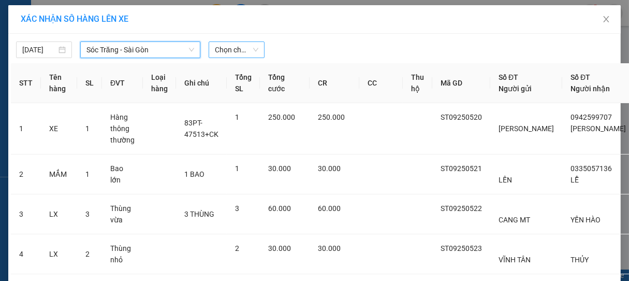
click at [240, 51] on span "Chọn chuyến" at bounding box center [236, 50] width 43 height 16
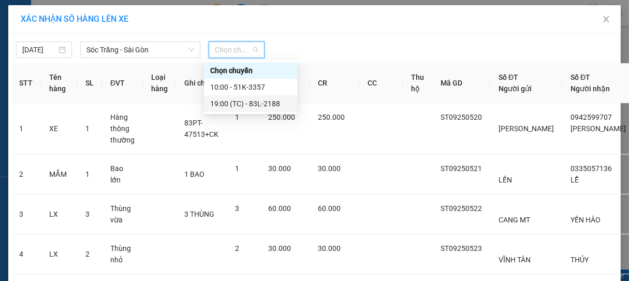
click at [261, 102] on div "19:00 (TC) - 83L-2188" at bounding box center [250, 103] width 81 height 11
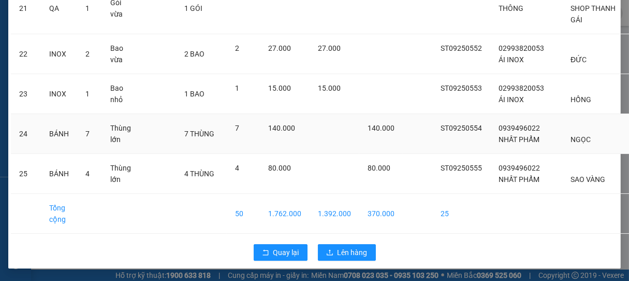
scroll to position [956, 0]
click at [360, 251] on span "Lên hàng" at bounding box center [353, 251] width 30 height 11
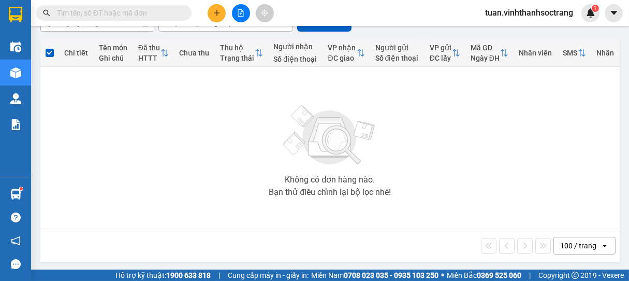
scroll to position [112, 0]
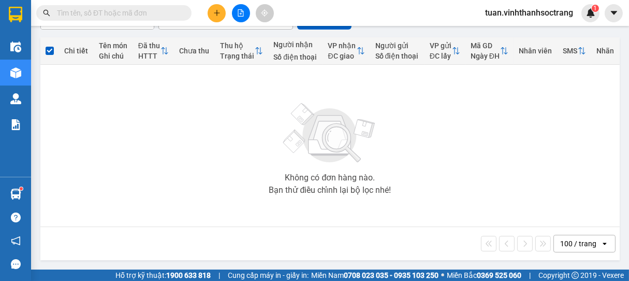
click at [567, 189] on div "Không có đơn hàng nào. Bạn thử điều chỉnh lại bộ lọc nhé!" at bounding box center [330, 145] width 569 height 155
